Goal: Transaction & Acquisition: Purchase product/service

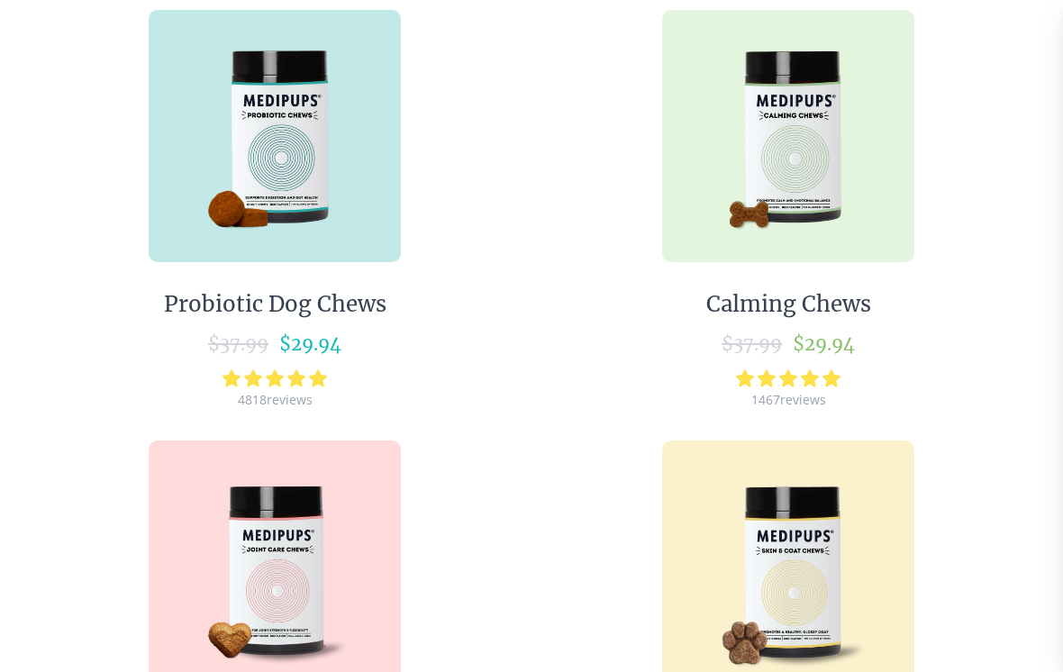
scroll to position [1110, 0]
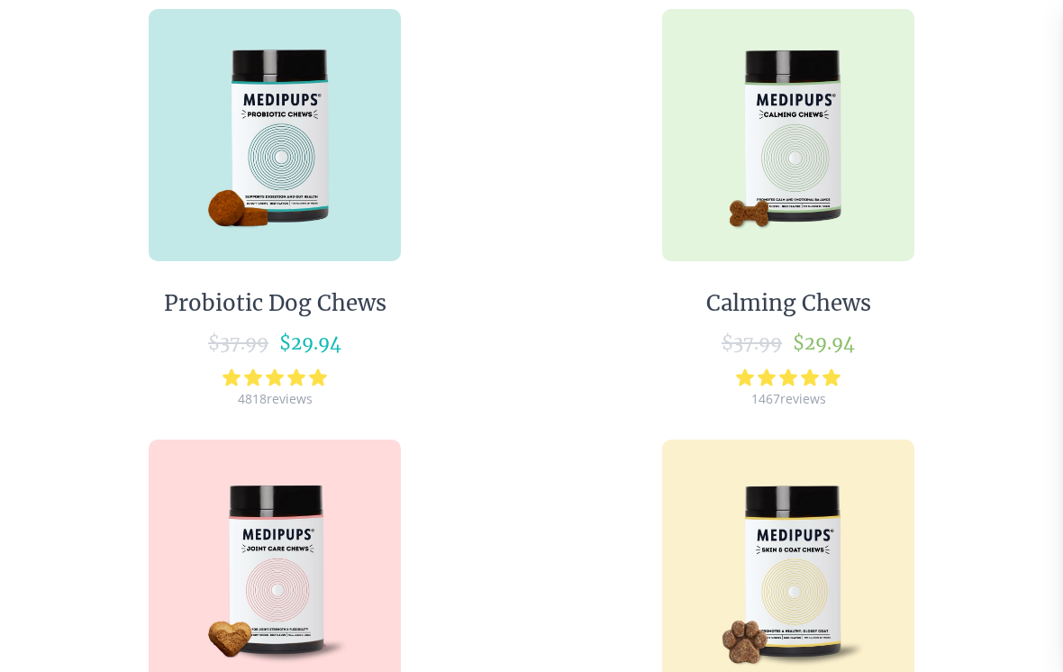
click at [828, 175] on img at bounding box center [788, 135] width 252 height 252
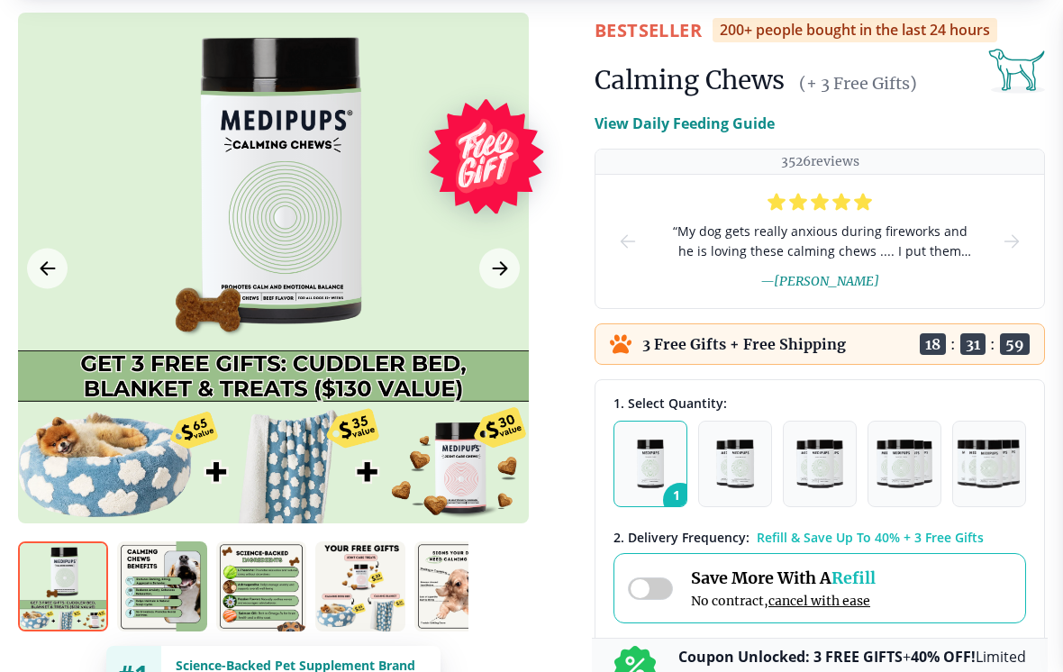
scroll to position [92, 0]
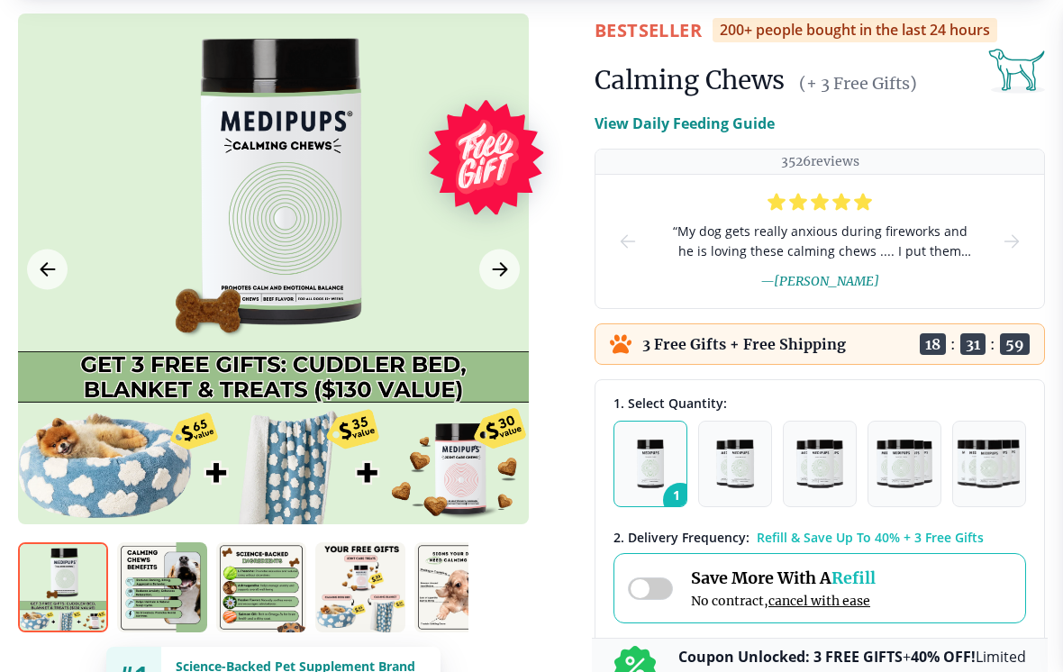
click at [511, 271] on button "Next Image" at bounding box center [499, 269] width 41 height 41
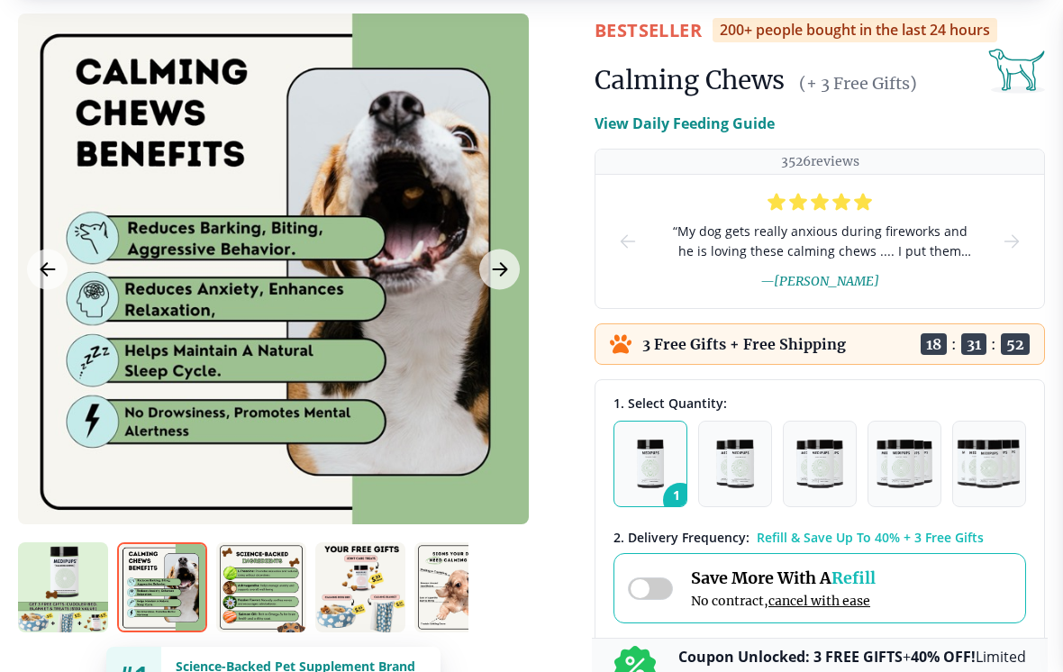
click at [506, 269] on icon "Next Image" at bounding box center [500, 269] width 14 height 13
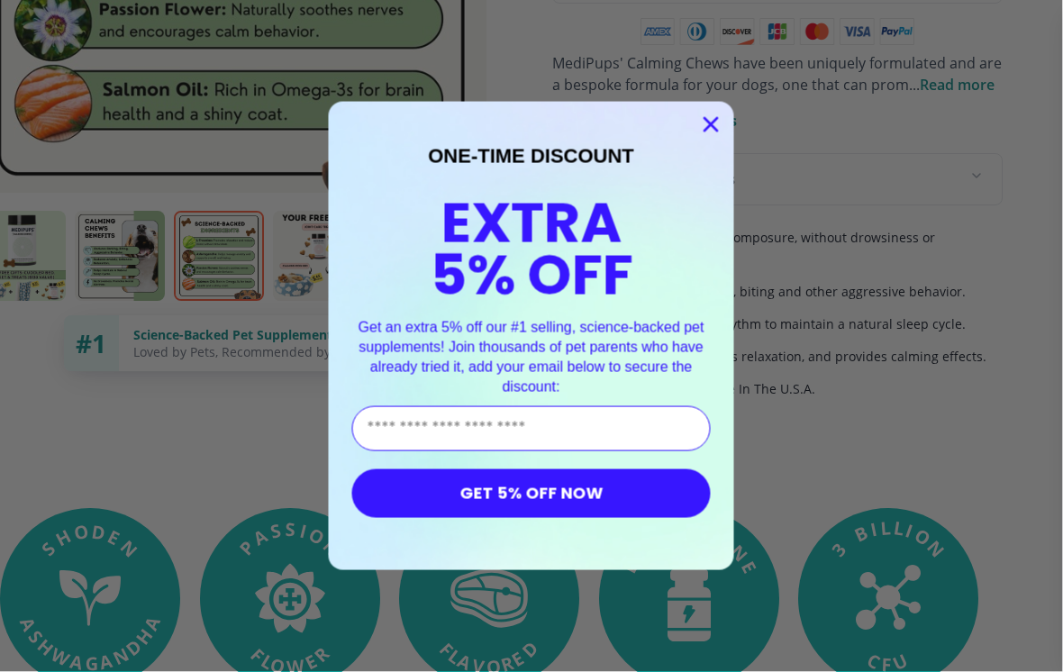
scroll to position [1232, 42]
click at [721, 114] on circle "Close dialog" at bounding box center [711, 125] width 30 height 30
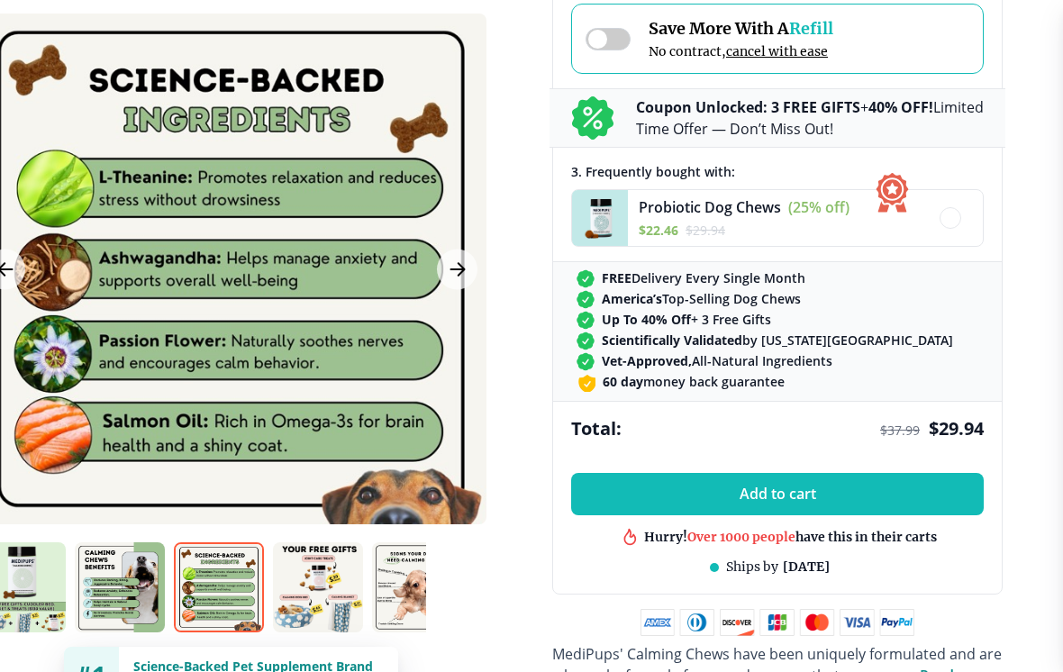
scroll to position [641, 42]
click at [607, 213] on img at bounding box center [600, 218] width 56 height 56
click at [620, 220] on img at bounding box center [600, 218] width 56 height 56
click at [708, 204] on span "Probiotic Dog Chews" at bounding box center [709, 207] width 142 height 20
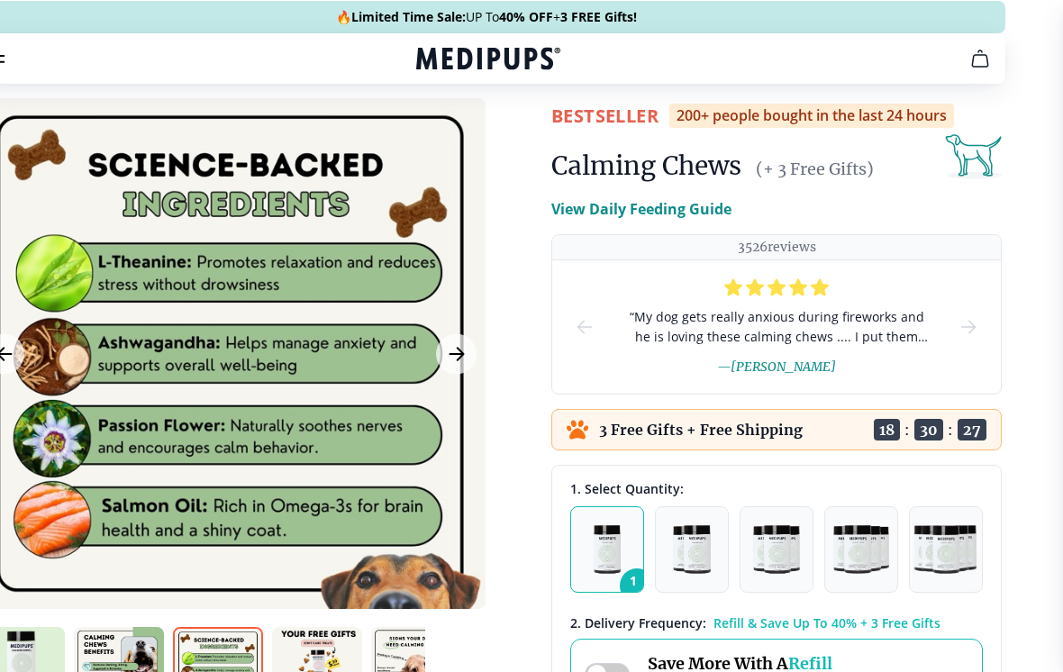
scroll to position [0, 43]
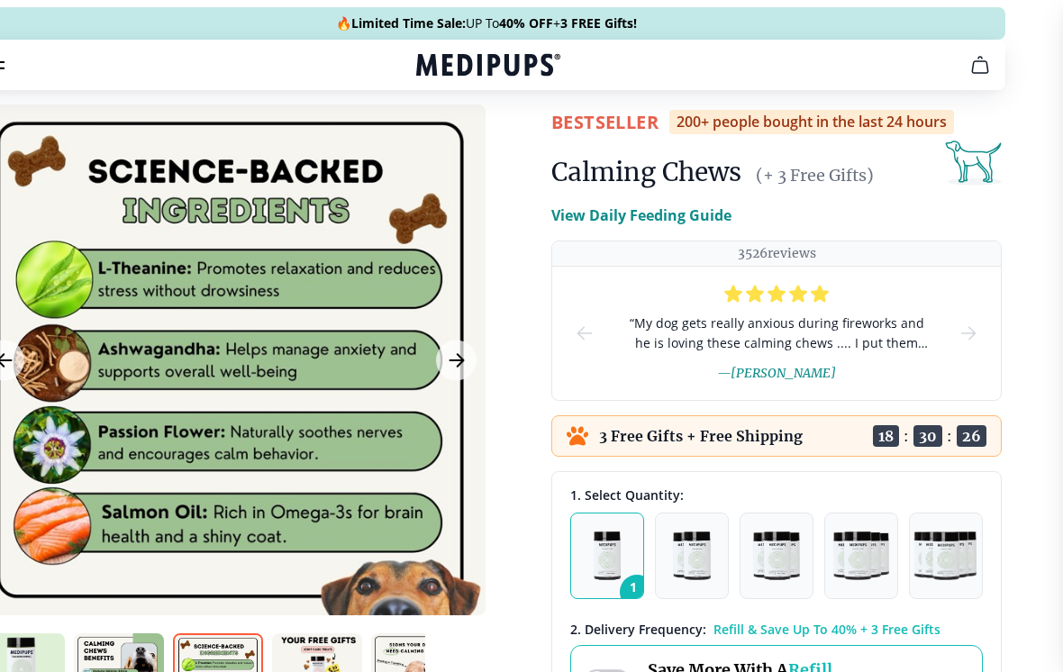
scroll to position [1110, 0]
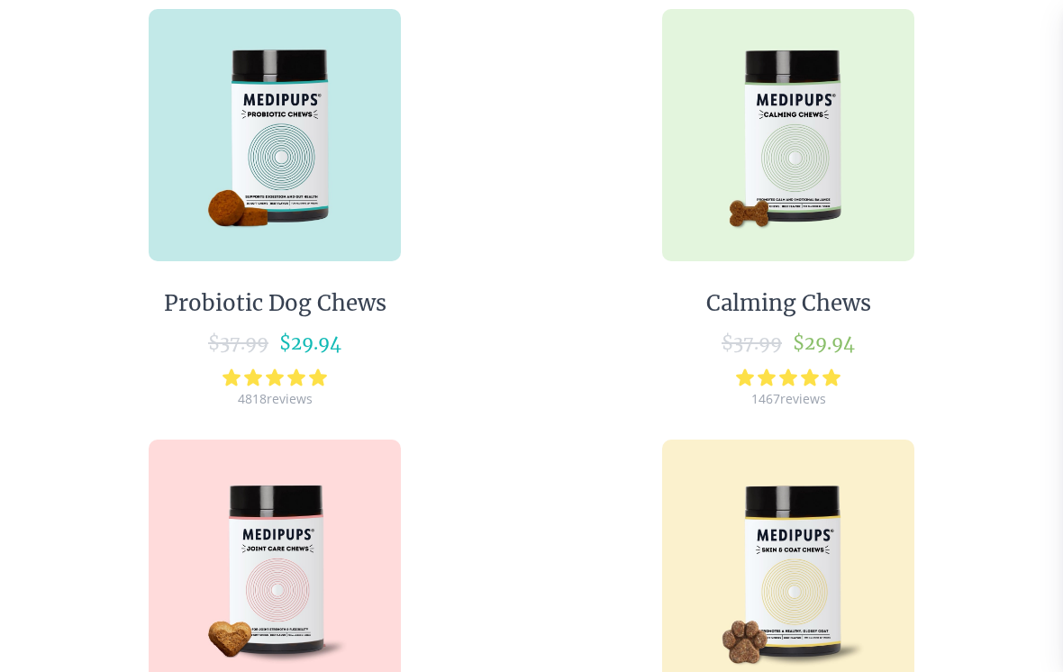
click at [335, 206] on img at bounding box center [275, 135] width 252 height 252
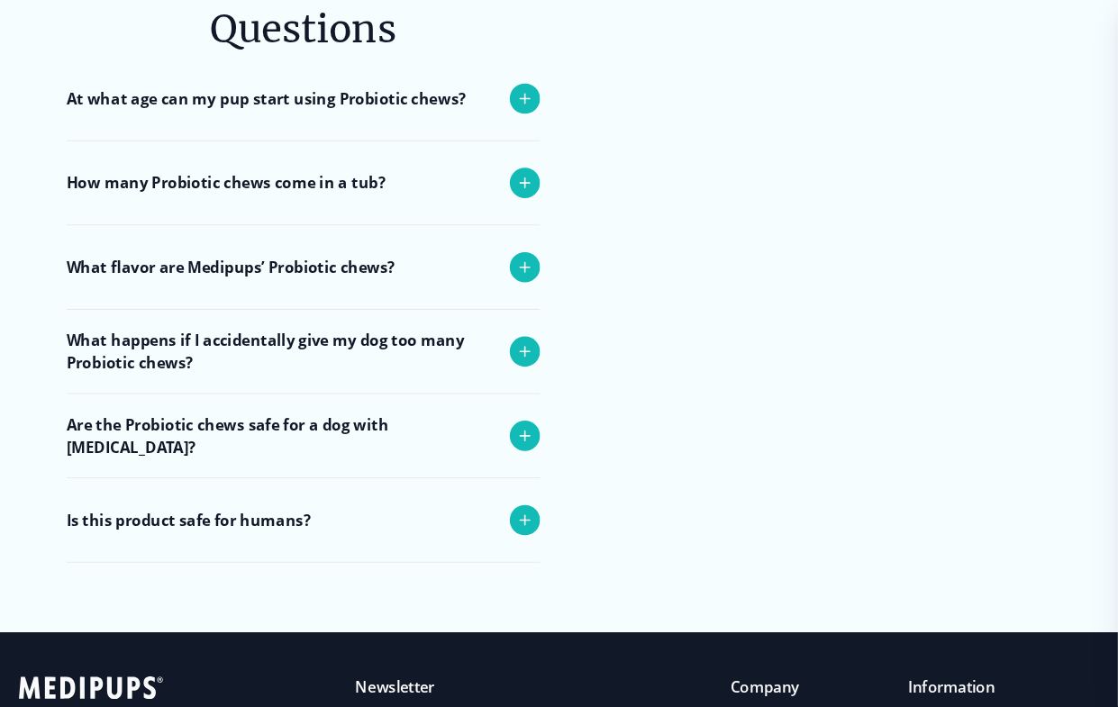
scroll to position [7214, 0]
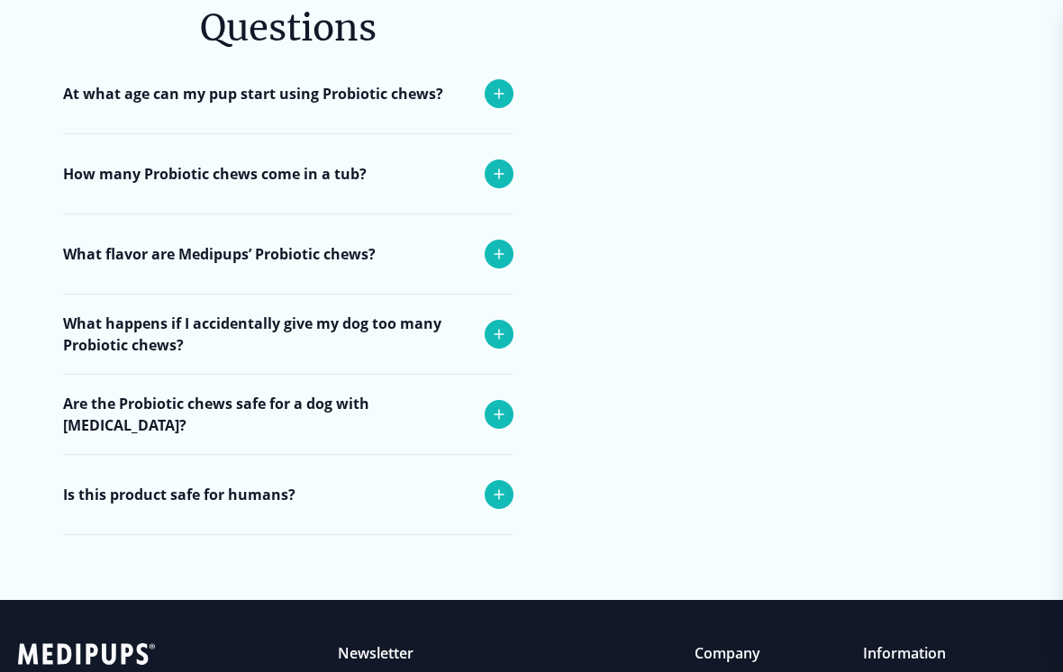
click at [502, 170] on icon at bounding box center [499, 174] width 22 height 22
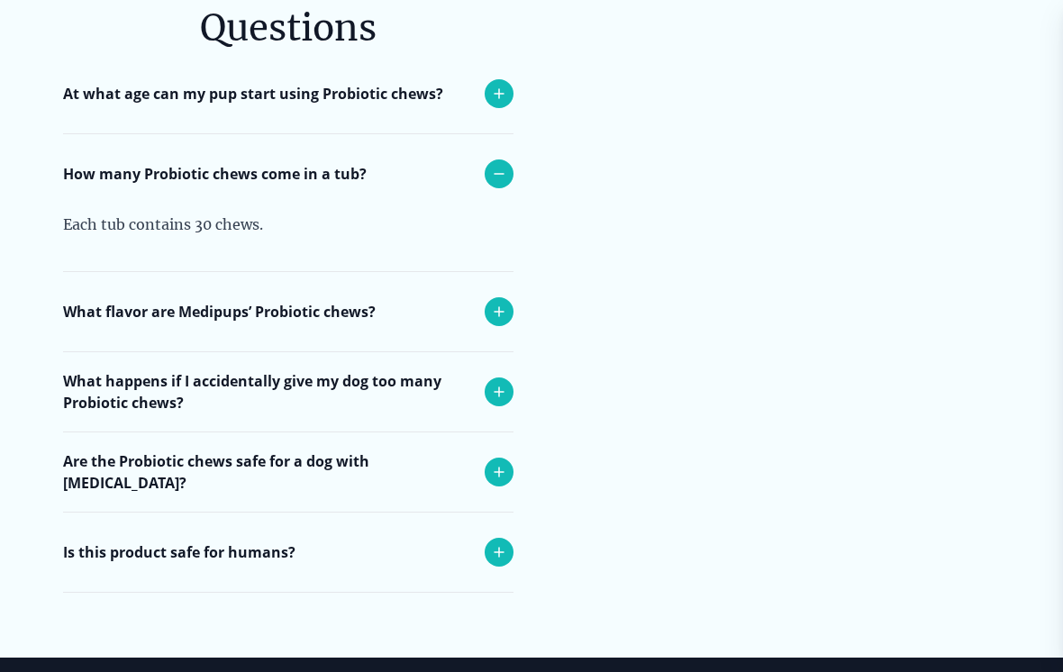
click at [494, 316] on icon at bounding box center [498, 311] width 9 height 9
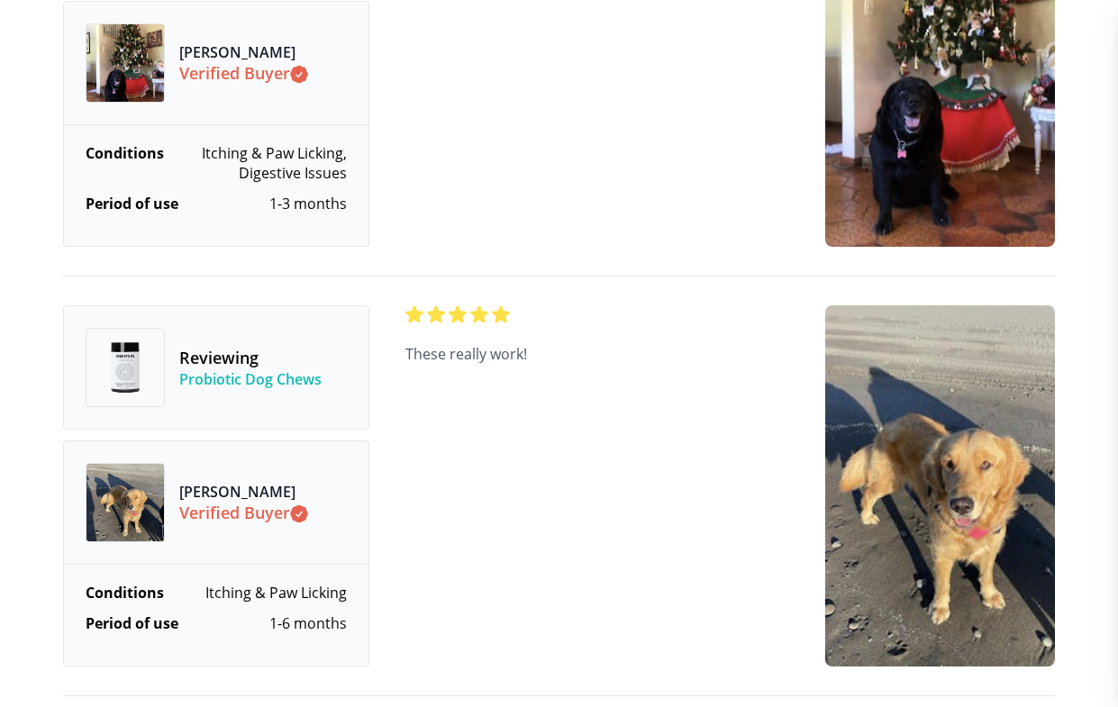
scroll to position [6316, 0]
